Goal: Navigation & Orientation: Find specific page/section

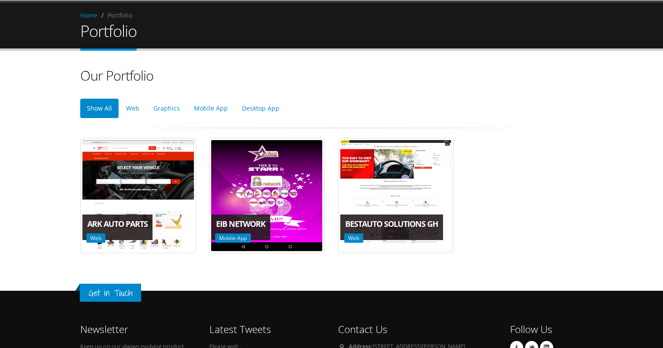
scroll to position [54, 0]
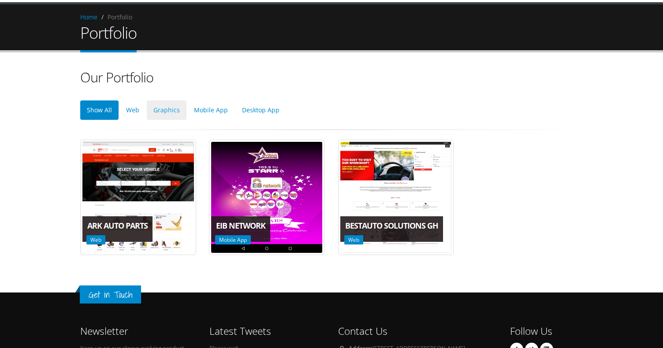
click at [170, 107] on link "Graphics" at bounding box center [167, 110] width 40 height 19
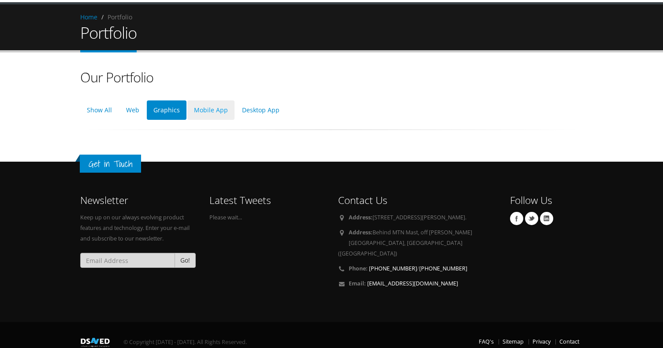
click at [205, 109] on link "Mobile App" at bounding box center [210, 110] width 47 height 19
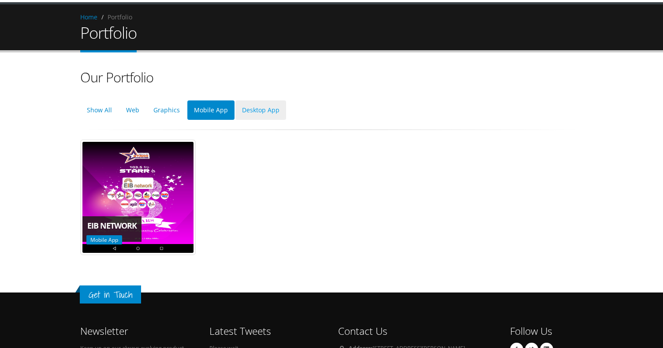
click at [248, 112] on link "Desktop App" at bounding box center [260, 110] width 51 height 19
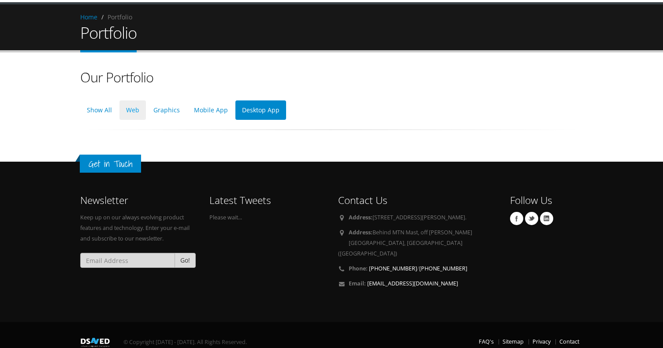
click at [142, 108] on link "Web" at bounding box center [132, 110] width 26 height 19
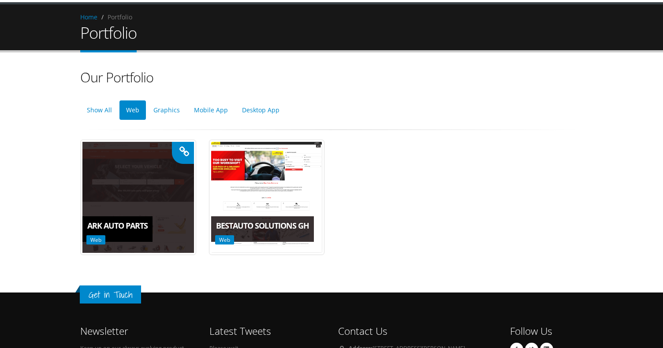
click at [184, 151] on icon at bounding box center [184, 152] width 10 height 11
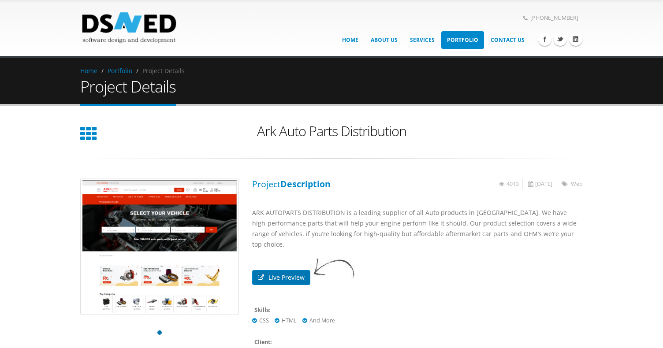
click at [278, 270] on link "Live Preview" at bounding box center [281, 277] width 58 height 15
click at [139, 11] on img at bounding box center [129, 27] width 98 height 37
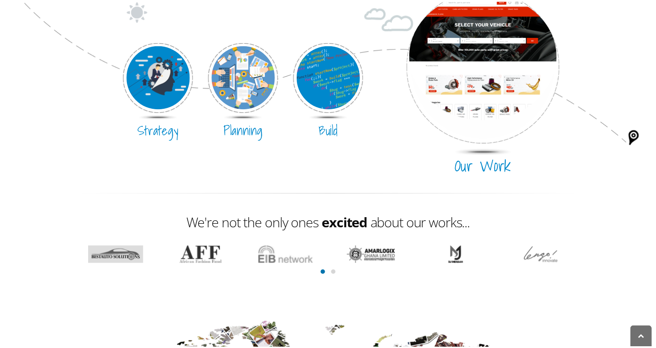
scroll to position [457, 0]
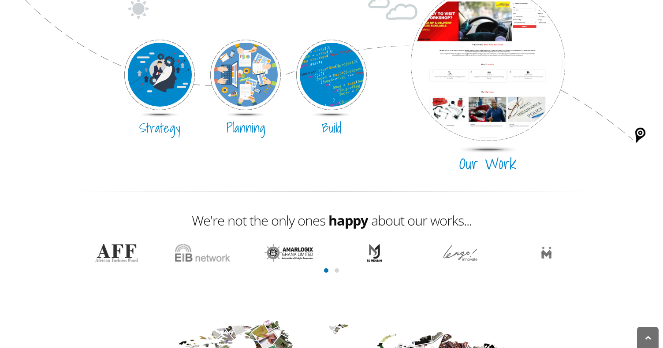
click at [578, 117] on div "Our Work" at bounding box center [503, 76] width 172 height 192
